Goal: Transaction & Acquisition: Purchase product/service

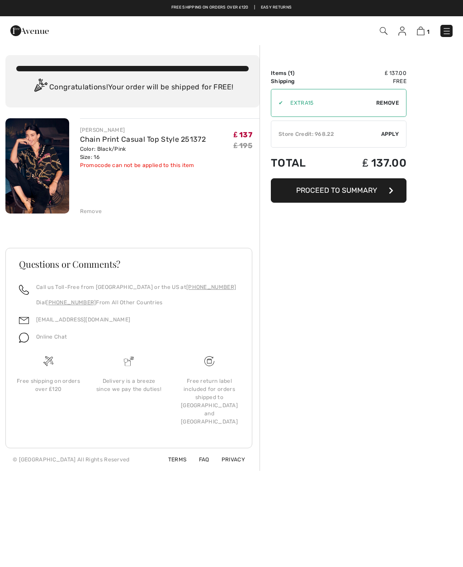
click at [167, 140] on link "Chain Print Casual Top Style 251372" at bounding box center [143, 139] width 126 height 9
click at [112, 136] on link "Chain Print Casual Top Style 251372" at bounding box center [143, 139] width 126 height 9
click at [58, 178] on img at bounding box center [37, 165] width 64 height 95
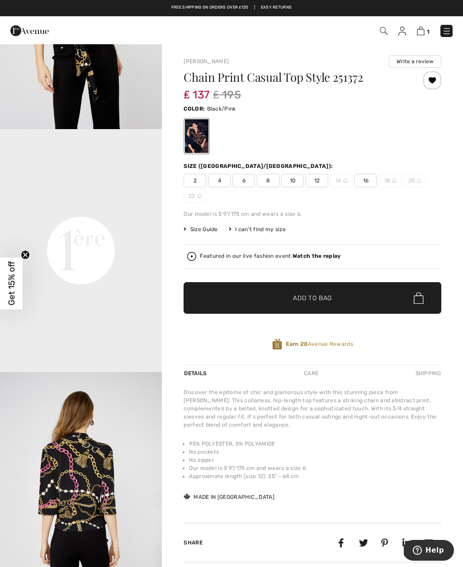
scroll to position [400, 0]
click at [401, 32] on img at bounding box center [402, 31] width 8 height 9
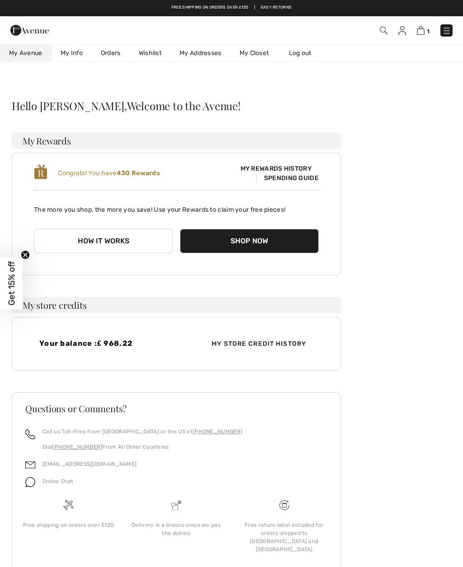
click at [159, 51] on link "Wishlist" at bounding box center [150, 53] width 41 height 17
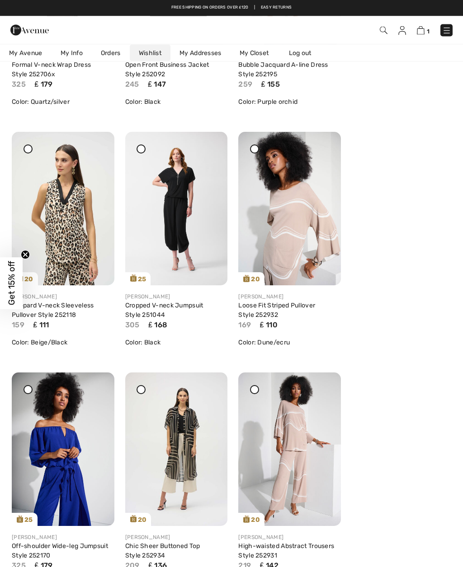
scroll to position [1022, 0]
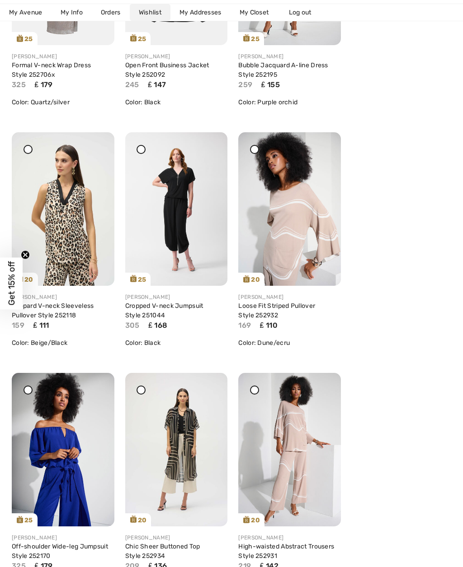
click at [192, 314] on link "Cropped V-neck Jumpsuit Style 251044" at bounding box center [164, 310] width 78 height 17
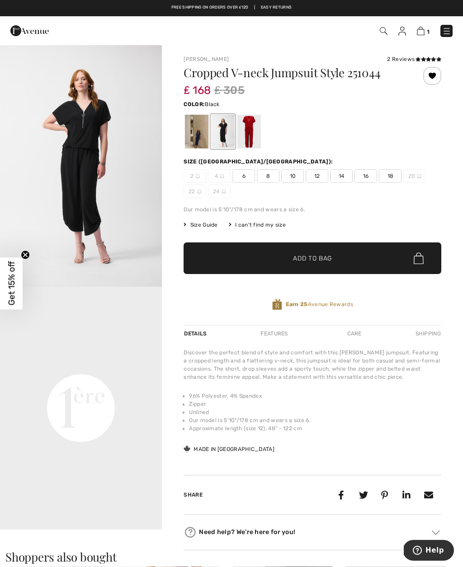
click at [369, 176] on span "16" at bounding box center [365, 176] width 23 height 14
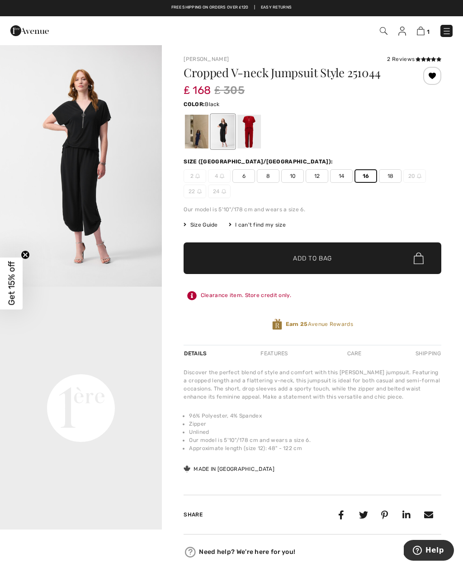
click at [336, 263] on span "✔ Added to Bag Add to Bag" at bounding box center [312, 259] width 258 height 32
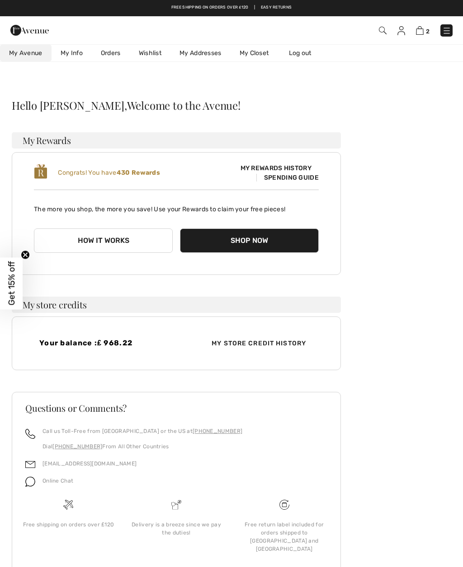
click at [159, 53] on link "Wishlist" at bounding box center [150, 53] width 41 height 17
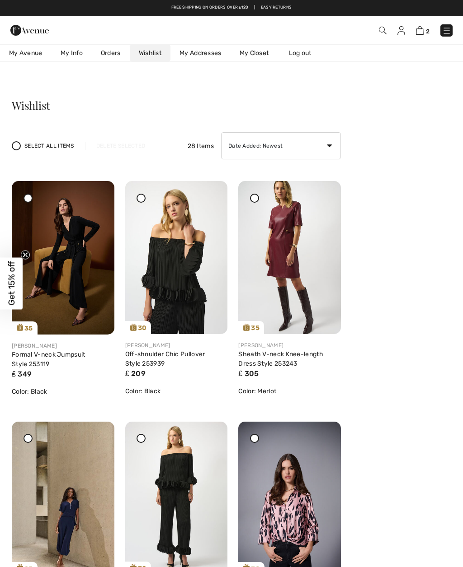
click at [26, 253] on circle "Close teaser" at bounding box center [25, 255] width 9 height 9
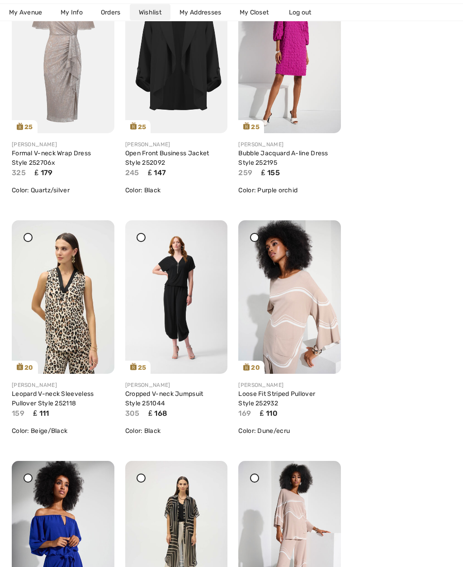
scroll to position [934, 0]
click at [295, 406] on link "Loose Fit Striped Pullover Style 252932" at bounding box center [276, 398] width 77 height 17
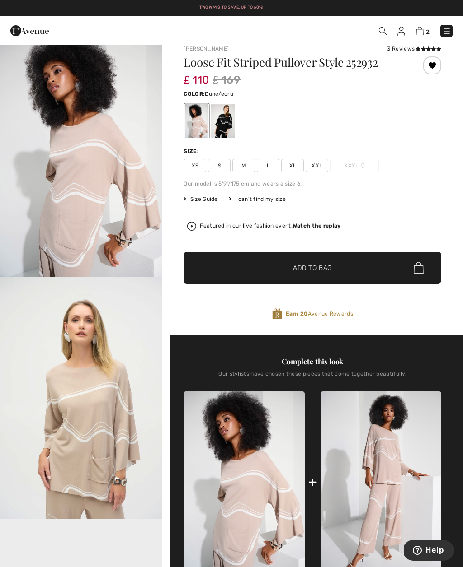
scroll to position [12, 0]
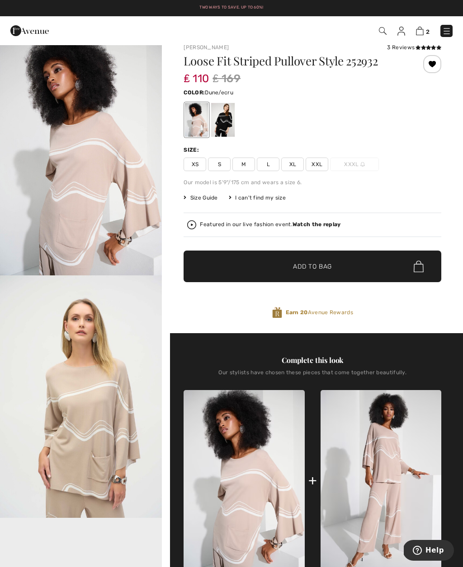
click at [295, 165] on span "XL" at bounding box center [292, 165] width 23 height 14
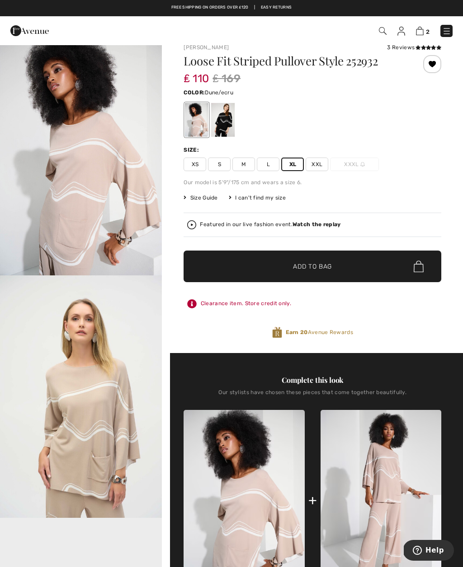
click at [335, 267] on span "✔ Added to Bag Add to Bag" at bounding box center [312, 267] width 258 height 32
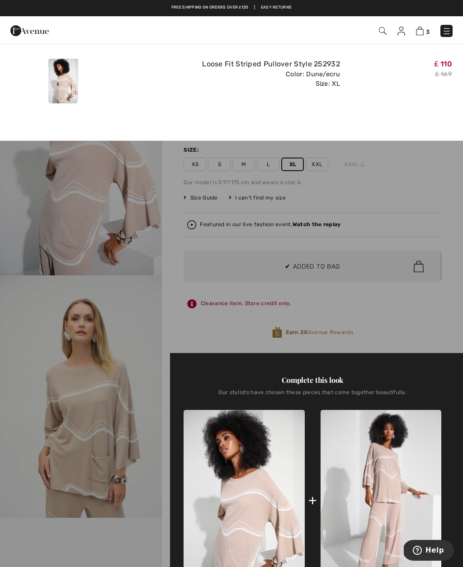
scroll to position [0, 0]
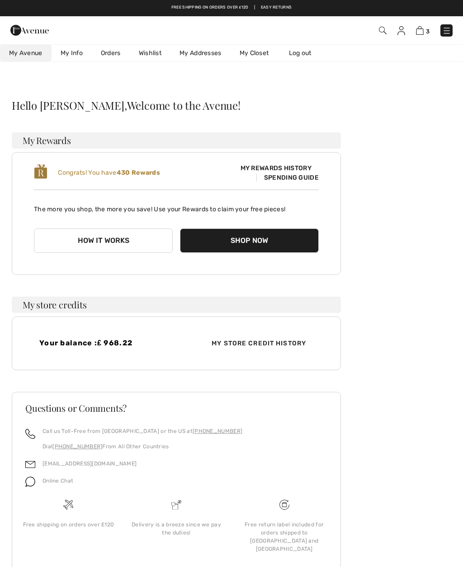
click at [158, 55] on link "Wishlist" at bounding box center [150, 53] width 41 height 17
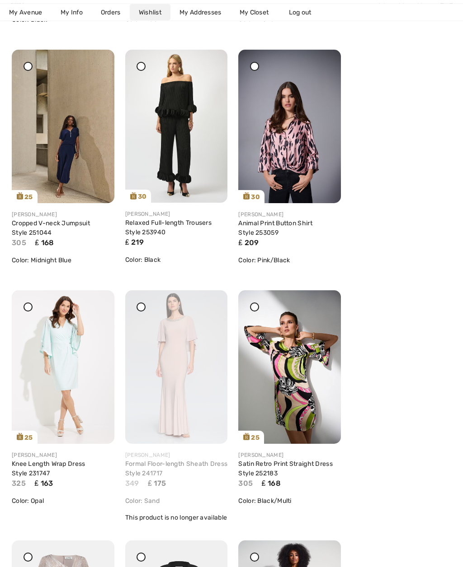
scroll to position [373, 0]
click at [141, 308] on icon at bounding box center [141, 307] width 4 height 4
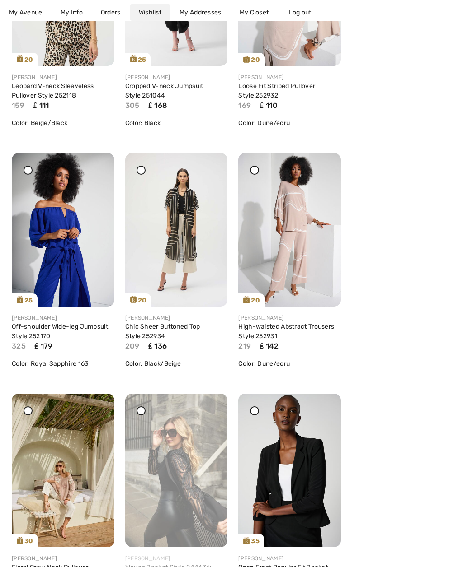
scroll to position [1244, 0]
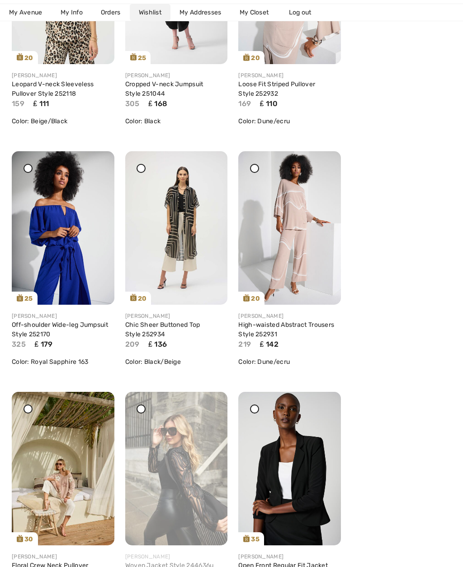
click at [83, 337] on link "Off-shoulder Wide-leg Jumpsuit Style 252170" at bounding box center [60, 329] width 96 height 17
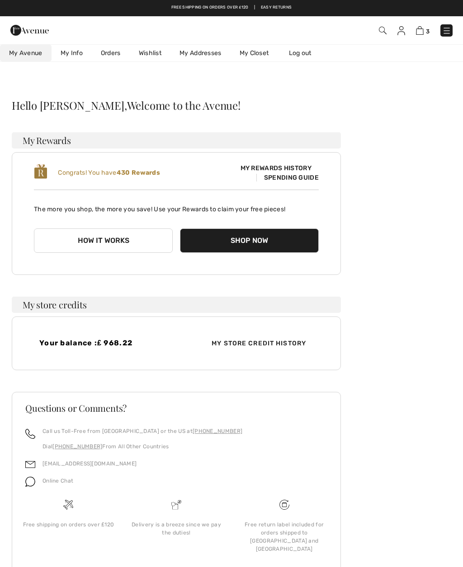
click at [159, 58] on link "Wishlist" at bounding box center [150, 53] width 41 height 17
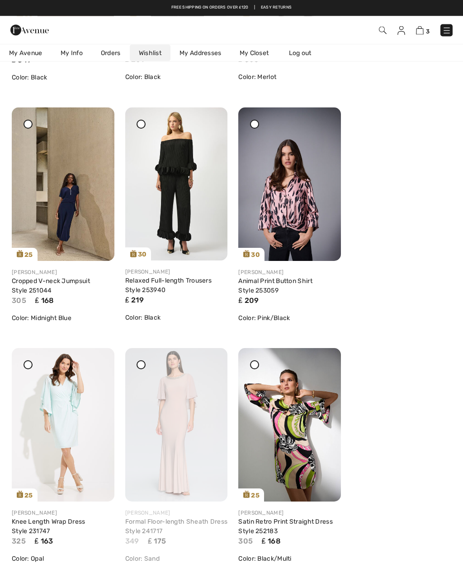
scroll to position [315, 0]
click at [90, 281] on link "Cropped V-neck Jumpsuit Style 251044" at bounding box center [51, 285] width 78 height 17
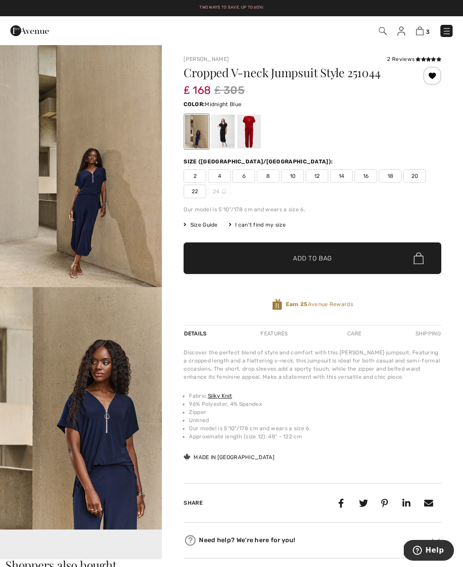
click at [365, 177] on span "16" at bounding box center [365, 176] width 23 height 14
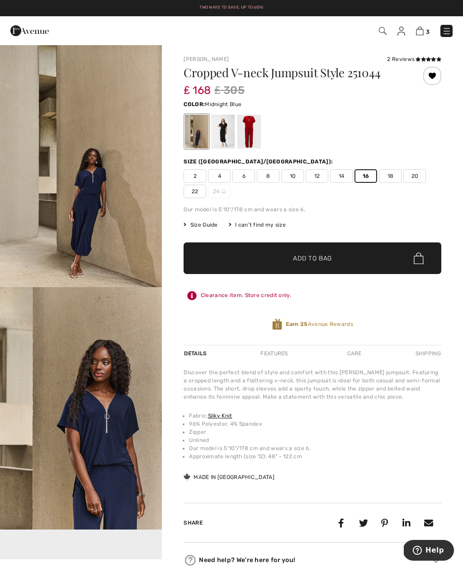
click at [326, 262] on span "Add to Bag" at bounding box center [312, 258] width 39 height 9
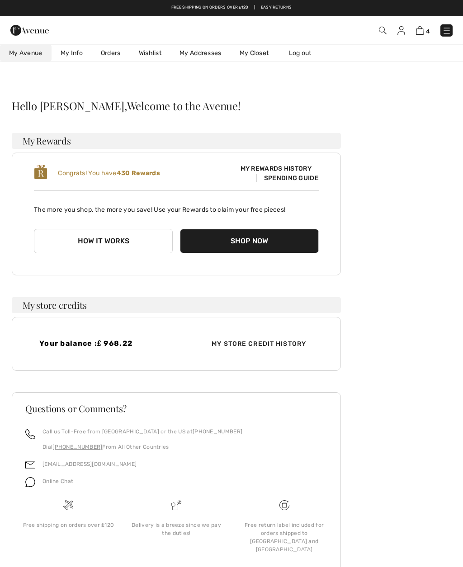
click at [157, 55] on link "Wishlist" at bounding box center [150, 53] width 41 height 17
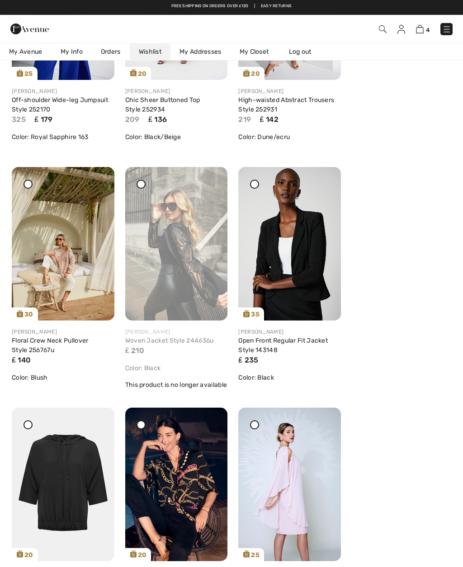
scroll to position [1603, 0]
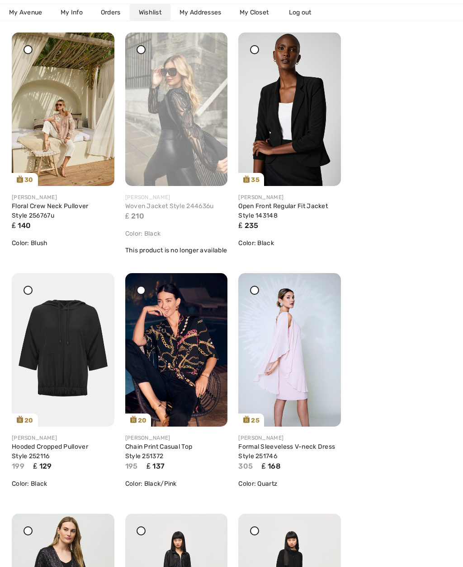
click at [86, 415] on icon at bounding box center [79, 406] width 18 height 18
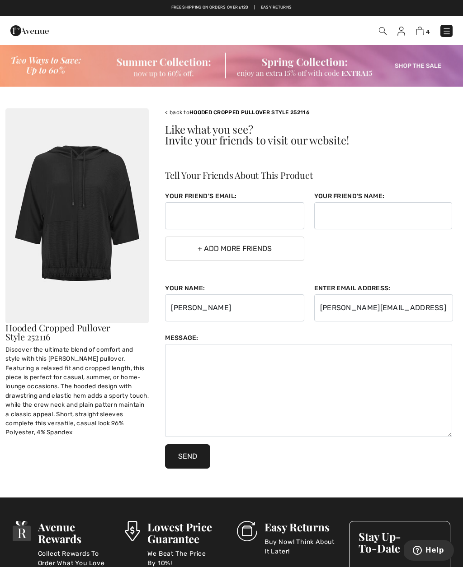
click at [102, 334] on link "Hooded Cropped Pullover Style 252116" at bounding box center [57, 332] width 105 height 21
click at [105, 285] on img at bounding box center [76, 215] width 143 height 215
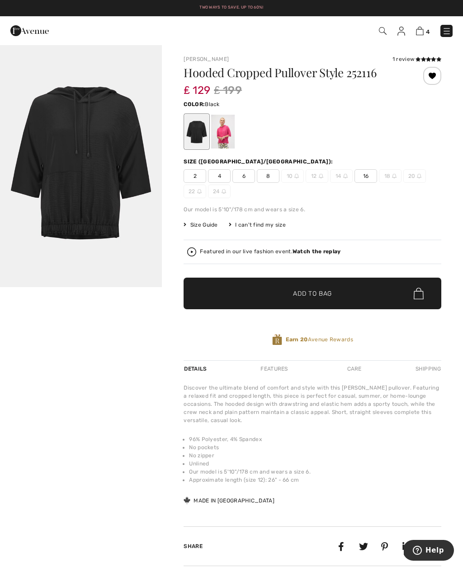
click at [362, 175] on span "16" at bounding box center [365, 176] width 23 height 14
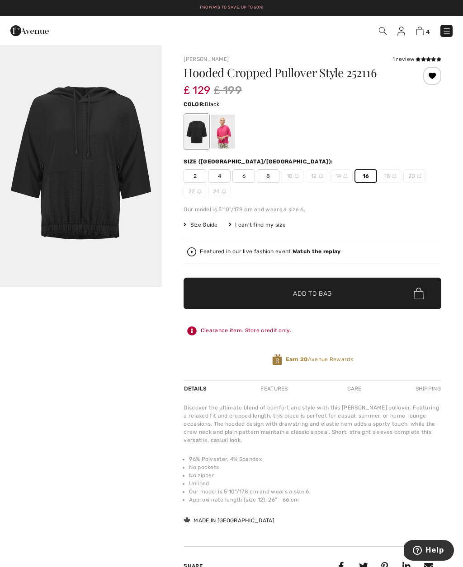
click at [315, 297] on span "Add to Bag" at bounding box center [312, 293] width 39 height 9
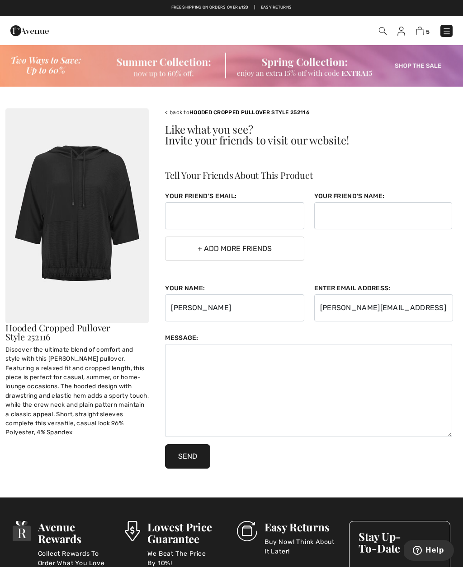
click at [413, 32] on span "5" at bounding box center [326, 31] width 252 height 12
click at [418, 35] on img at bounding box center [420, 31] width 8 height 9
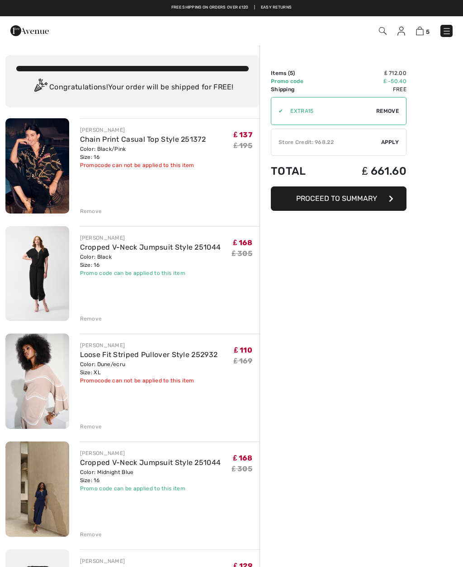
click at [399, 38] on div "5 Checkout" at bounding box center [326, 31] width 266 height 19
click at [404, 34] on img at bounding box center [401, 31] width 8 height 9
click at [405, 33] on img at bounding box center [401, 31] width 8 height 9
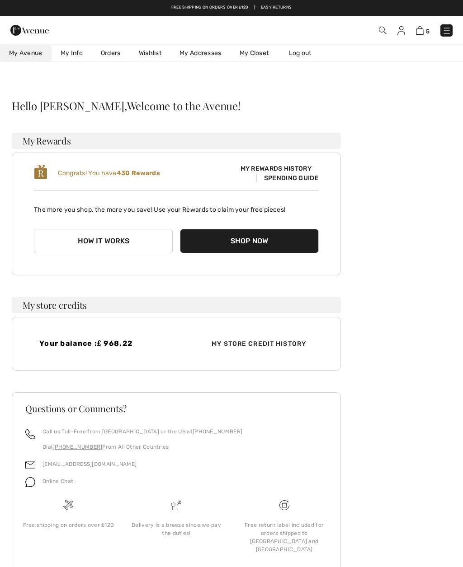
click at [154, 57] on link "Wishlist" at bounding box center [150, 53] width 41 height 17
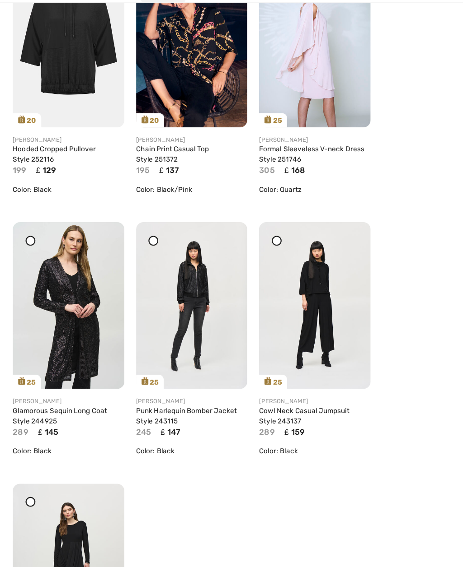
scroll to position [1895, 0]
click at [307, 314] on img at bounding box center [289, 299] width 103 height 153
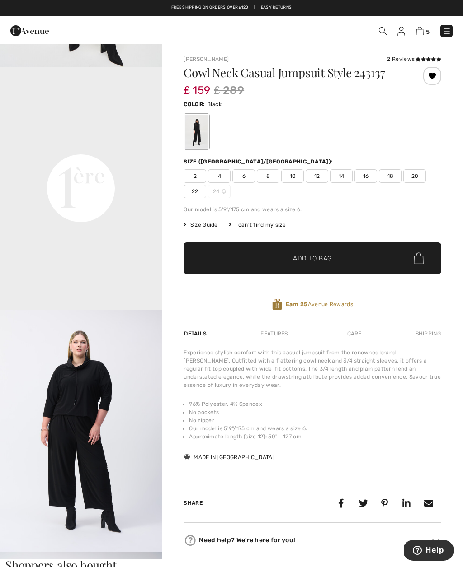
scroll to position [459, 0]
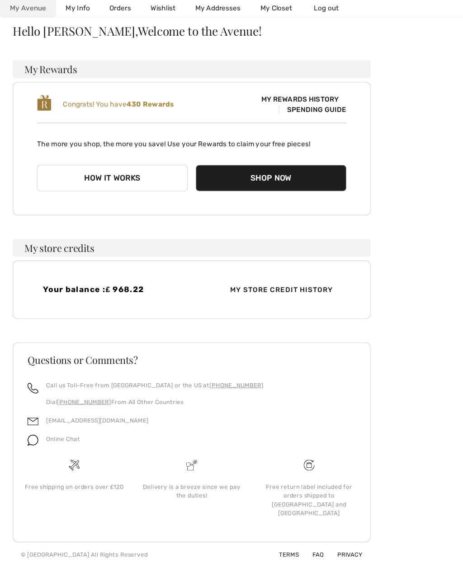
click at [160, 45] on link "Wishlist" at bounding box center [150, 53] width 41 height 17
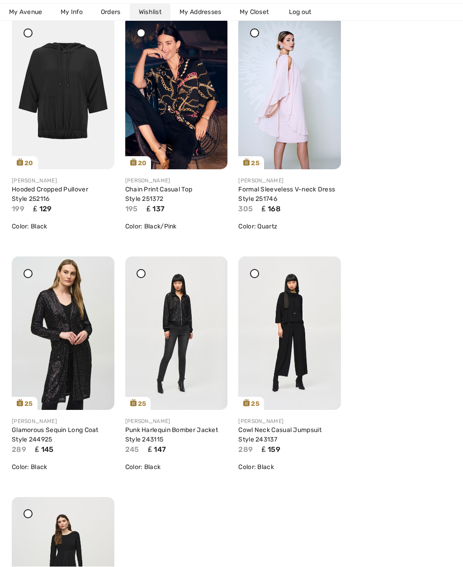
scroll to position [1861, 0]
click at [185, 398] on icon at bounding box center [192, 389] width 18 height 18
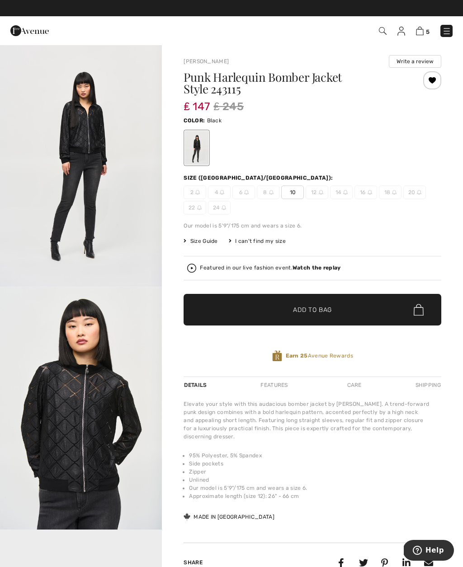
click at [398, 33] on img at bounding box center [401, 31] width 8 height 9
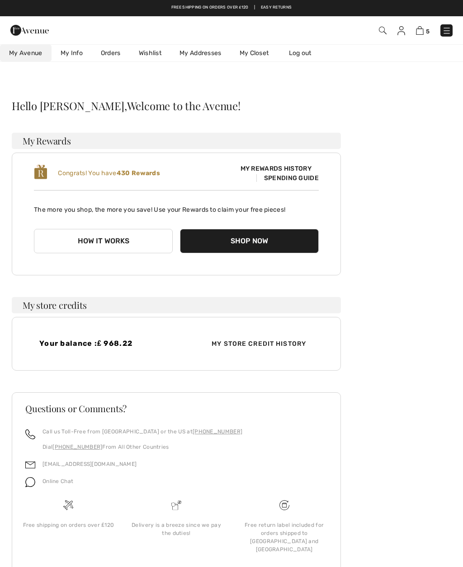
click at [159, 57] on link "Wishlist" at bounding box center [150, 53] width 41 height 17
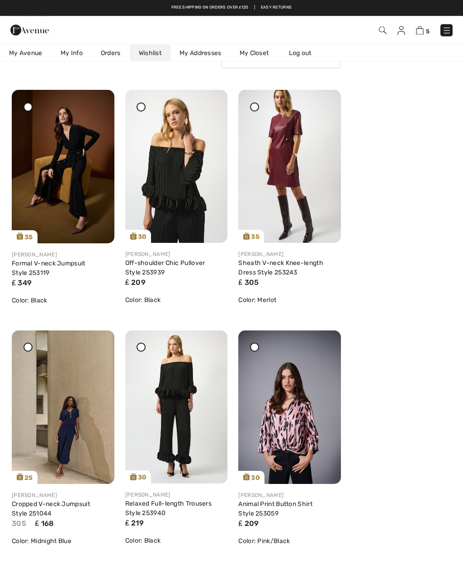
scroll to position [92, 0]
click at [181, 211] on div "Share" at bounding box center [194, 227] width 54 height 32
click at [182, 261] on link "Off-shoulder Chic Pullover Style 253939" at bounding box center [165, 267] width 80 height 17
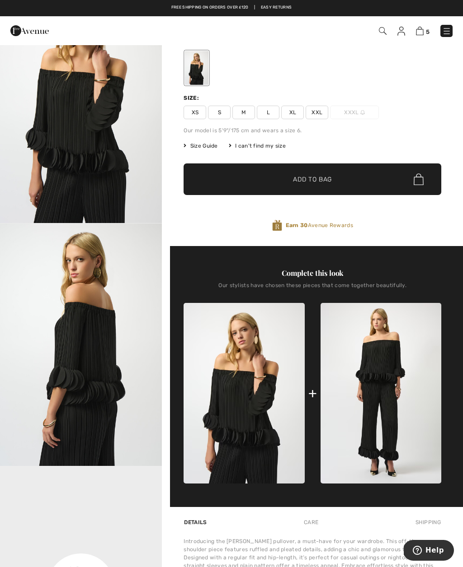
scroll to position [56, 0]
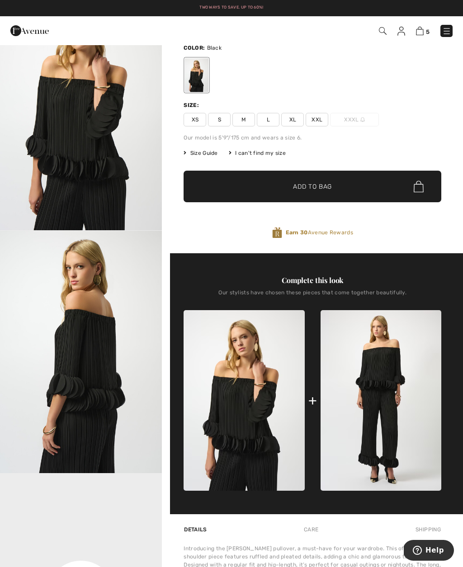
click at [292, 116] on span "XL" at bounding box center [292, 120] width 23 height 14
click at [333, 193] on span "✔ Added to Bag Add to Bag" at bounding box center [312, 187] width 258 height 32
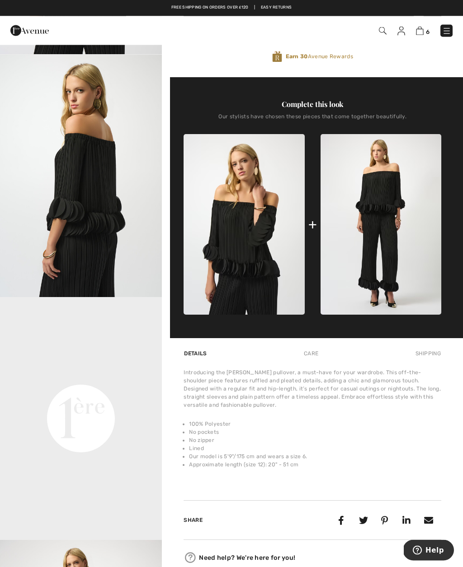
scroll to position [233, 0]
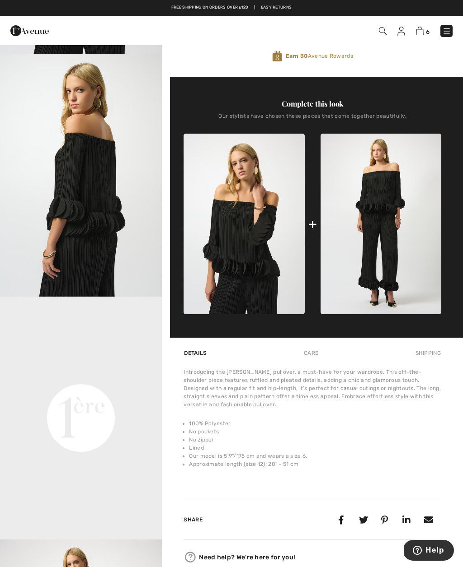
click at [315, 230] on div "+" at bounding box center [312, 224] width 9 height 20
click at [315, 228] on div "+" at bounding box center [312, 224] width 9 height 20
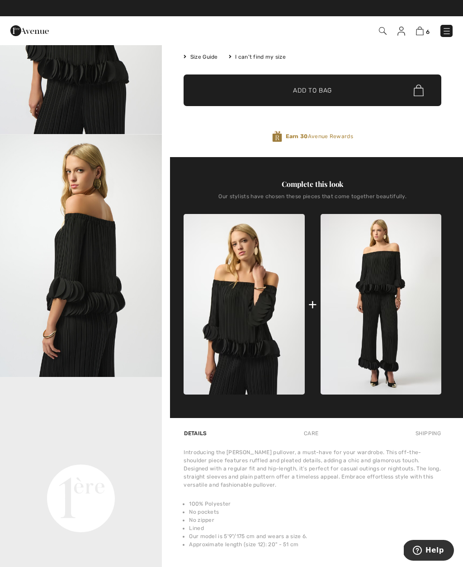
scroll to position [152, 0]
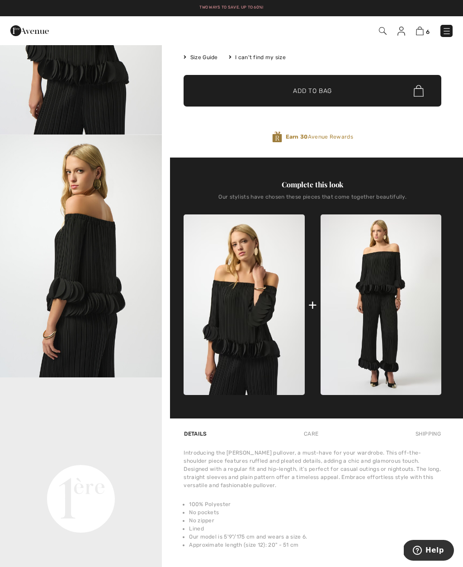
click at [393, 308] on img at bounding box center [380, 305] width 121 height 181
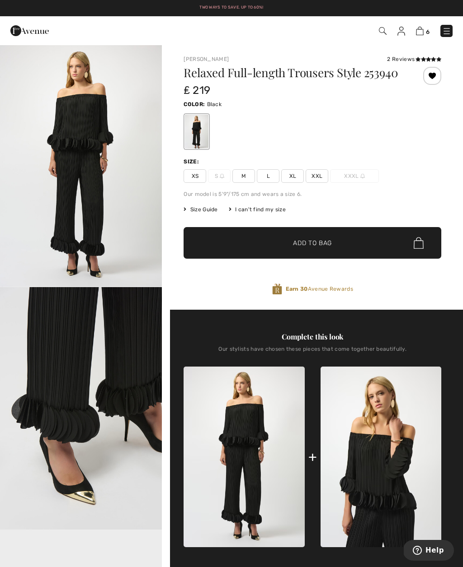
click at [294, 183] on span "XL" at bounding box center [292, 176] width 23 height 14
click at [339, 256] on span "✔ Added to Bag Add to Bag" at bounding box center [312, 243] width 258 height 32
click at [422, 31] on img at bounding box center [420, 31] width 8 height 9
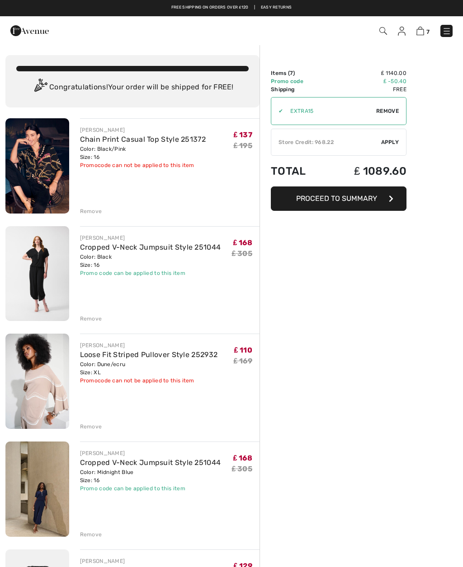
click at [370, 201] on span "Proceed to Summary" at bounding box center [336, 198] width 81 height 9
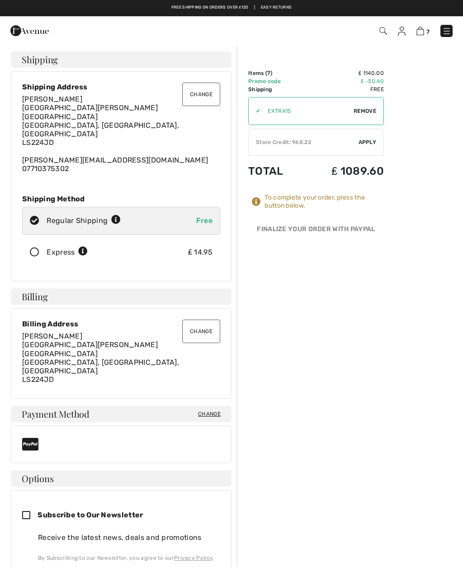
click at [352, 145] on div "Store Credit: 968.22" at bounding box center [303, 142] width 110 height 8
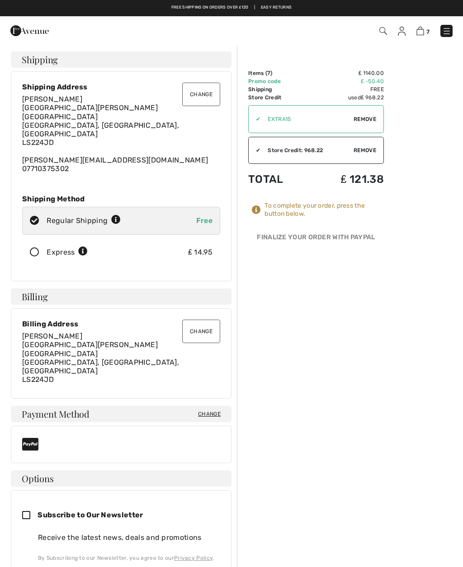
click at [122, 207] on input "radio" at bounding box center [124, 220] width 6 height 27
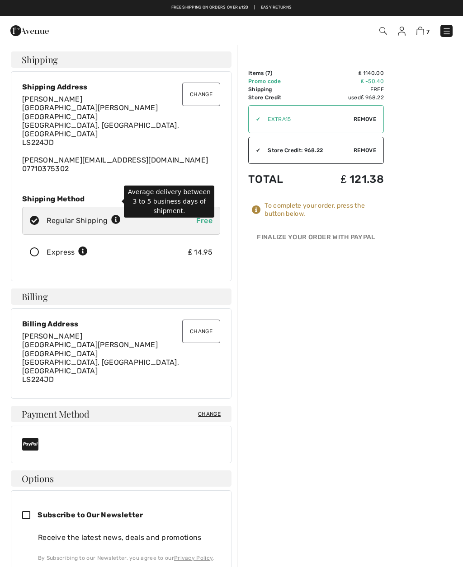
click at [117, 215] on icon at bounding box center [115, 219] width 9 height 9
radio input "true"
click at [84, 247] on icon at bounding box center [82, 251] width 9 height 9
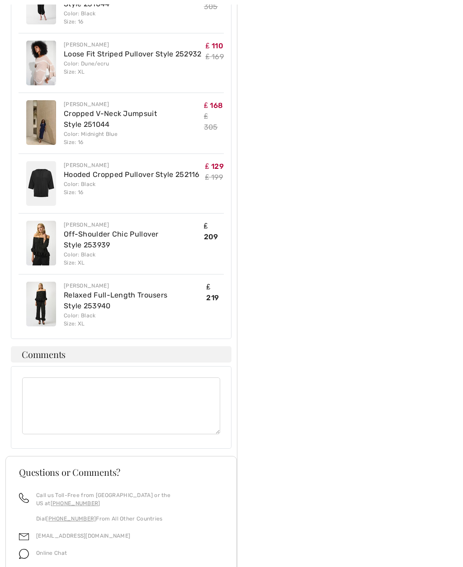
scroll to position [719, 0]
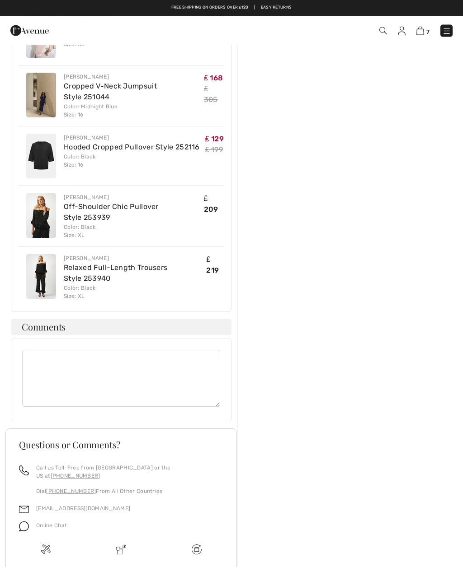
click at [71, 351] on textarea at bounding box center [121, 379] width 198 height 57
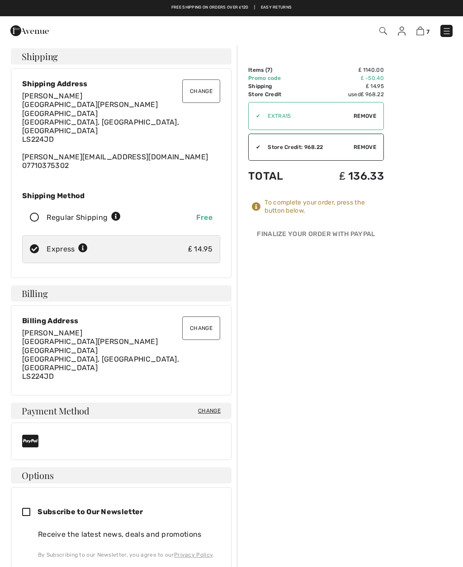
scroll to position [0, 0]
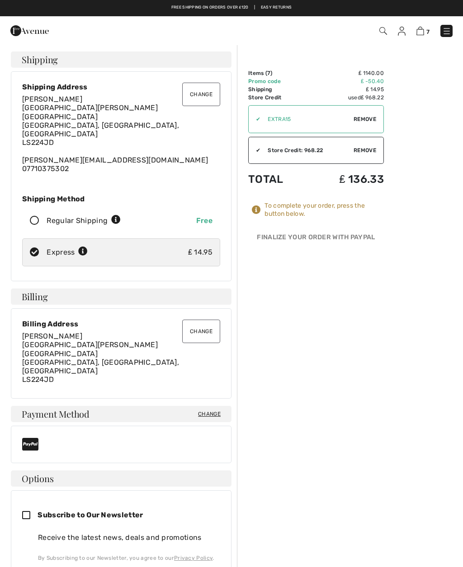
type textarea "If style 253939 & 253940 are not both in stock then please can you cancel them.…"
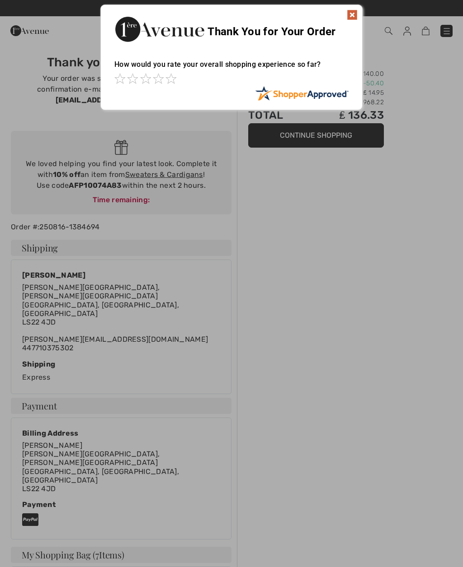
click at [337, 435] on div at bounding box center [231, 283] width 463 height 567
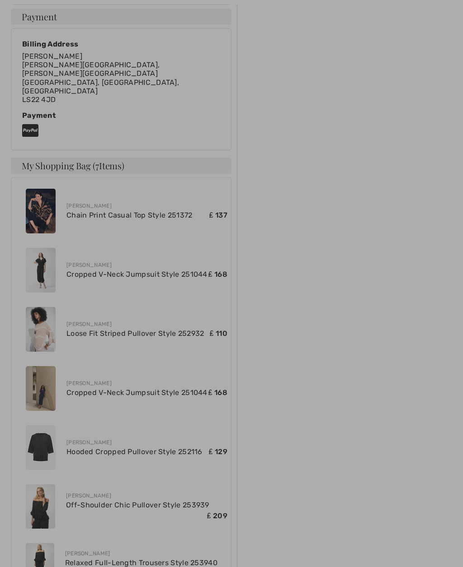
scroll to position [392, 0]
